Goal: Navigation & Orientation: Find specific page/section

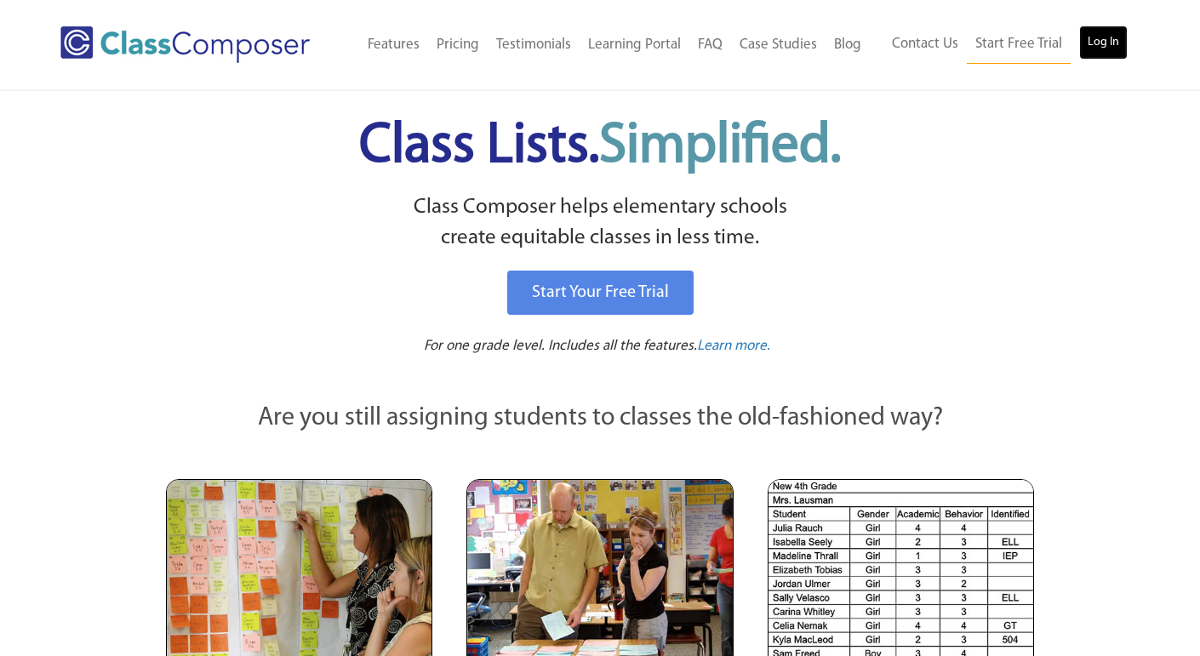
click at [1112, 43] on link "Log In" at bounding box center [1103, 43] width 48 height 34
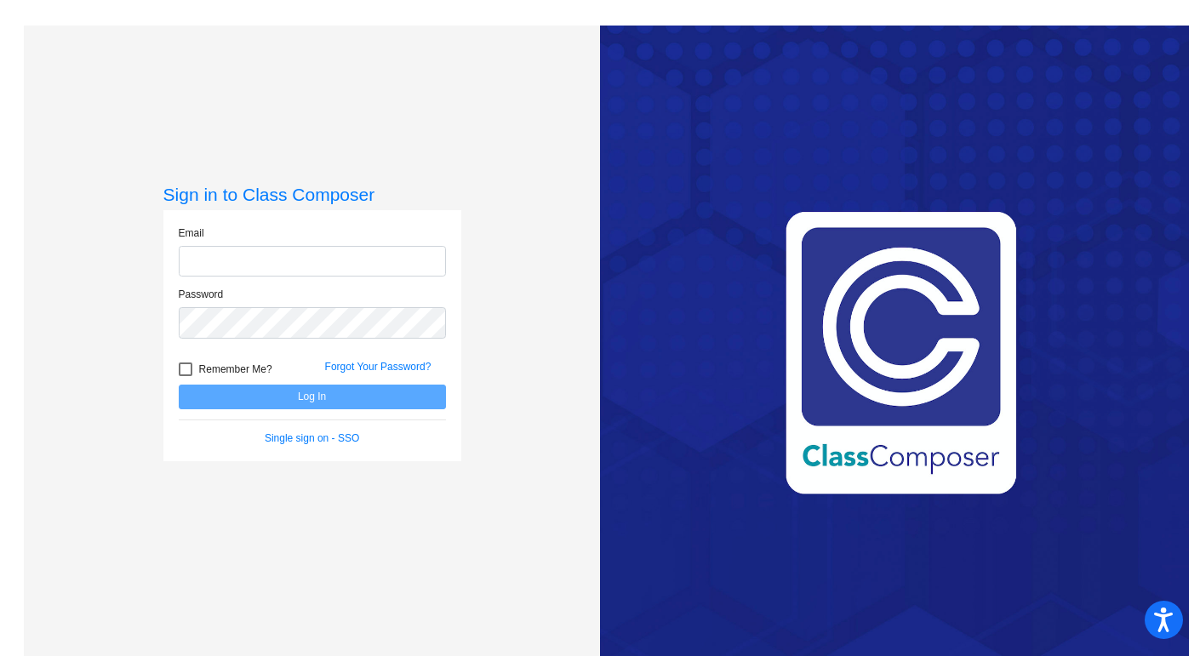
type input "mnicholson@bethlehemschools.org"
click at [258, 398] on button "Log In" at bounding box center [312, 397] width 267 height 25
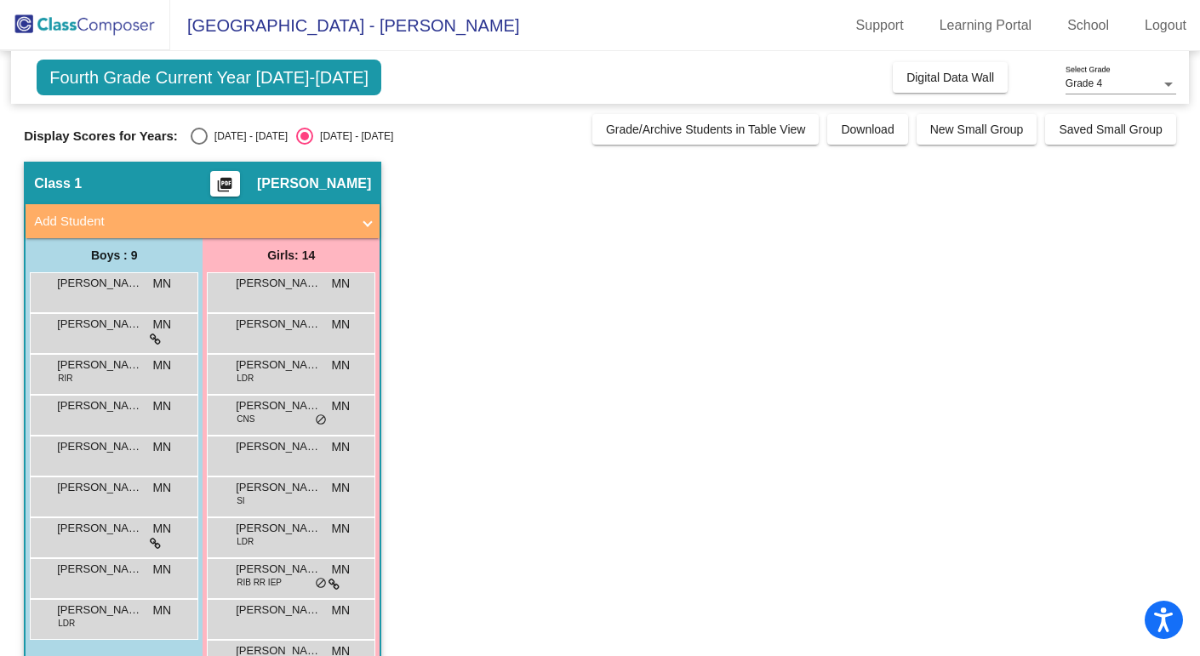
click at [315, 75] on span "Fourth Grade Current Year 2025-2026" at bounding box center [209, 78] width 345 height 36
